Goal: Information Seeking & Learning: Check status

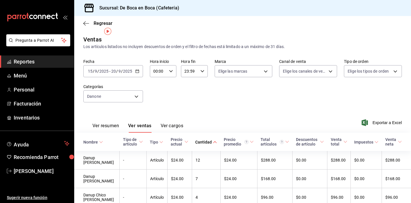
click at [96, 21] on span "Regresar" at bounding box center [103, 23] width 19 height 5
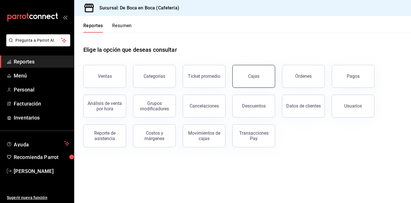
click at [251, 81] on link "Cajas" at bounding box center [254, 76] width 43 height 23
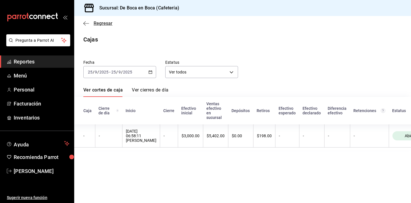
click at [99, 22] on span "Regresar" at bounding box center [103, 23] width 19 height 5
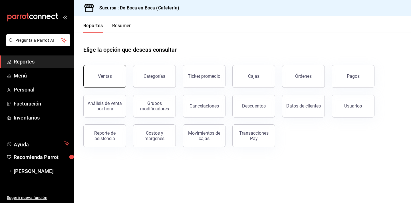
click at [112, 68] on button "Ventas" at bounding box center [104, 76] width 43 height 23
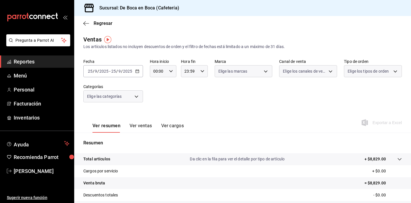
click at [124, 68] on div "[DATE] [DATE] - [DATE] [DATE]" at bounding box center [113, 71] width 60 height 12
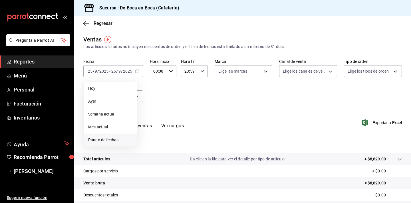
click at [109, 138] on span "Rango de fechas" at bounding box center [110, 140] width 44 height 6
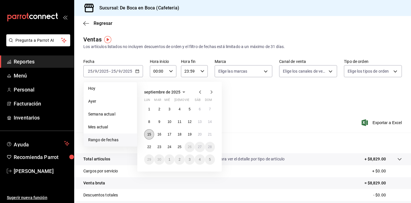
click at [149, 136] on abbr "15" at bounding box center [149, 134] width 4 height 4
click at [199, 134] on abbr "20" at bounding box center [200, 134] width 4 height 4
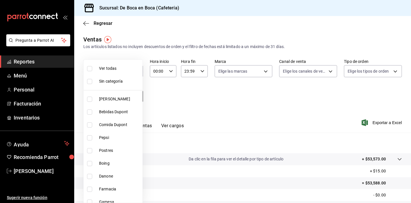
click at [139, 100] on body "Pregunta a Parrot AI Reportes Menú Personal Facturación Inventarios Ayuda Recom…" at bounding box center [205, 101] width 411 height 203
click at [127, 179] on span "Danone" at bounding box center [119, 176] width 41 height 6
type input "b2a94599-3cc2-4d52-a139-a59ac6d112a6"
checkbox input "true"
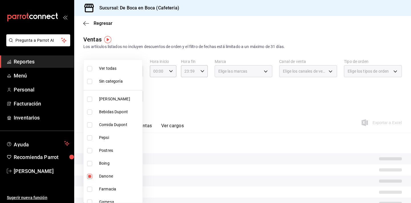
click at [149, 126] on div at bounding box center [205, 101] width 411 height 203
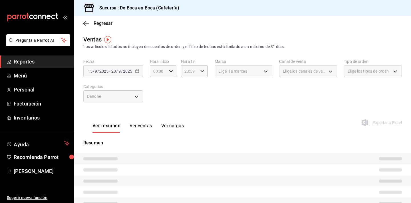
click at [149, 126] on button "Ver ventas" at bounding box center [141, 128] width 23 height 10
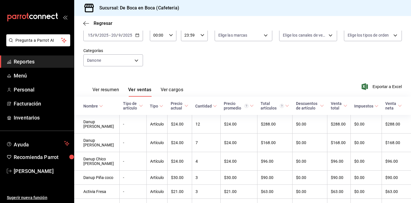
scroll to position [41, 0]
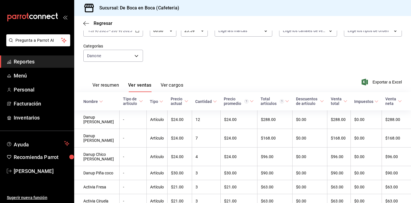
click at [211, 102] on div "Cantidad" at bounding box center [203, 101] width 17 height 5
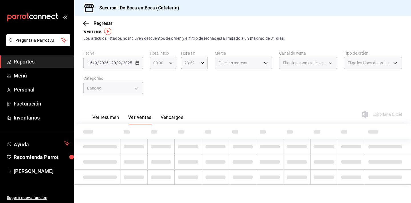
scroll to position [8, 0]
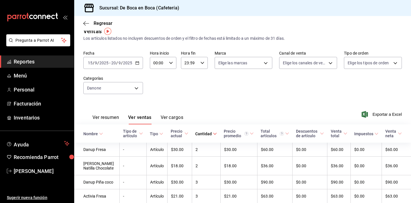
click at [211, 131] on th "Cantidad" at bounding box center [206, 133] width 29 height 18
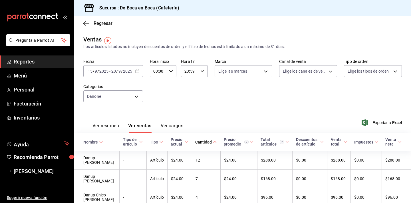
scroll to position [0, 0]
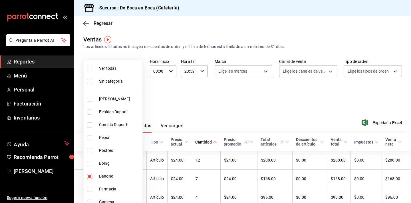
click at [136, 97] on body "Pregunta a Parrot AI Reportes Menú Personal Facturación Inventarios Ayuda Recom…" at bounding box center [205, 101] width 411 height 203
click at [117, 76] on li "Sin categoría" at bounding box center [113, 81] width 59 height 13
checkbox input "true"
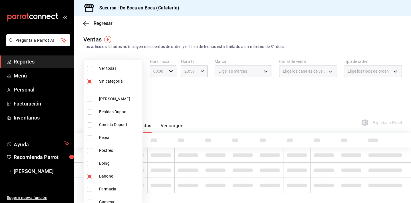
click at [117, 68] on span "Ver todas" at bounding box center [119, 68] width 41 height 6
type input "96b92fd8-ecd9-4917-ae34-a503a6ec1cb7,f4369217-5354-4a5e-b4ff-cedfdf5bd663,09da8…"
checkbox input "true"
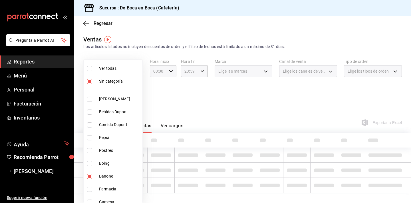
checkbox input "true"
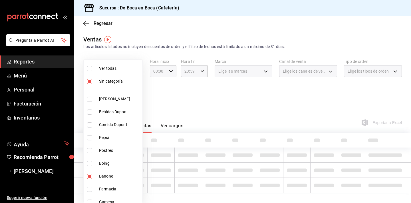
checkbox input "true"
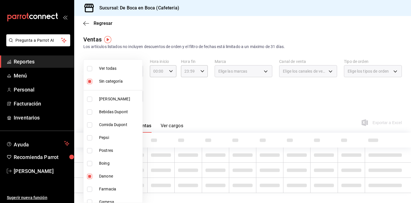
checkbox input "true"
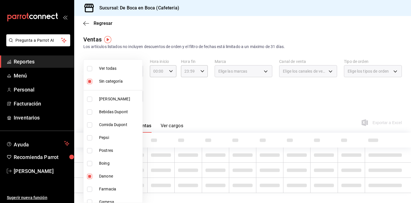
checkbox input "true"
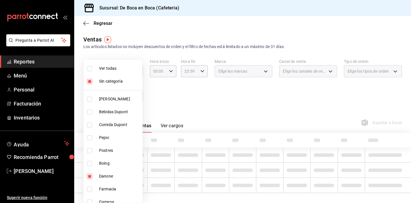
checkbox input "true"
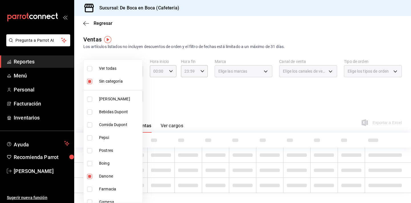
checkbox input "true"
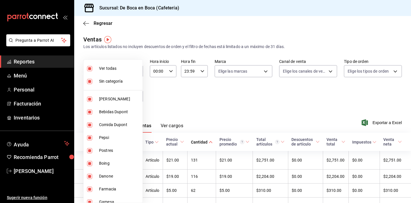
click at [186, 98] on div at bounding box center [205, 101] width 411 height 203
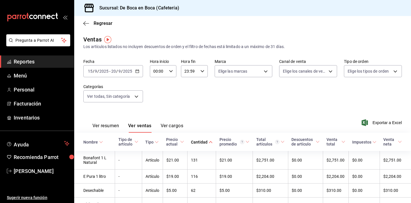
click at [99, 141] on icon at bounding box center [101, 142] width 4 height 4
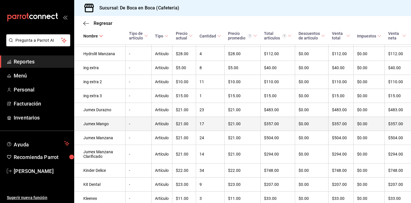
scroll to position [1874, 0]
